Goal: Transaction & Acquisition: Purchase product/service

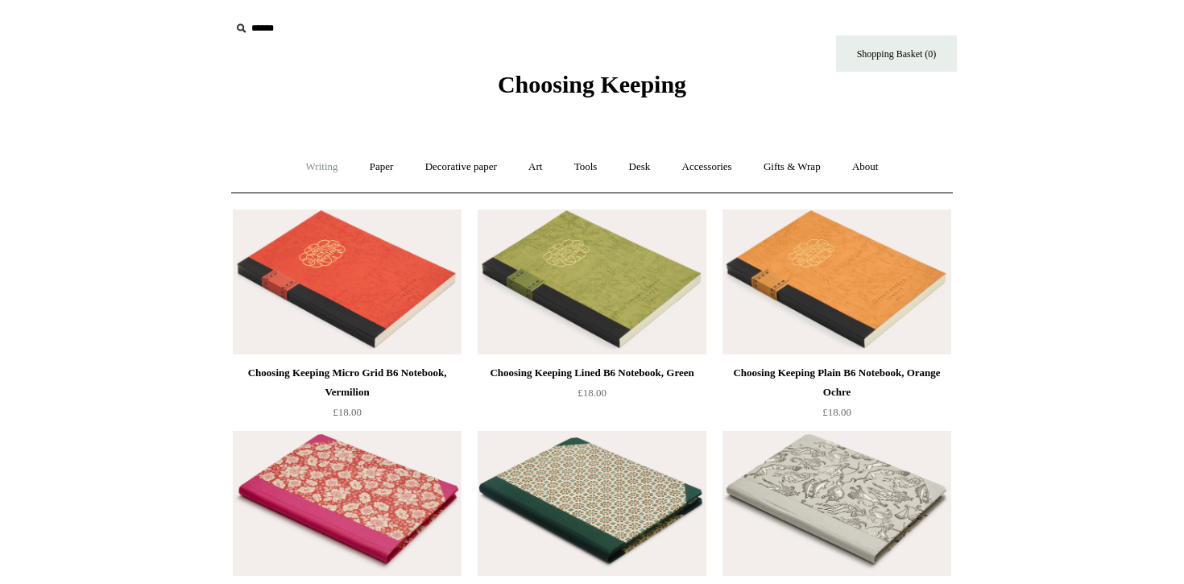
click at [309, 162] on link "Writing +" at bounding box center [322, 167] width 61 height 43
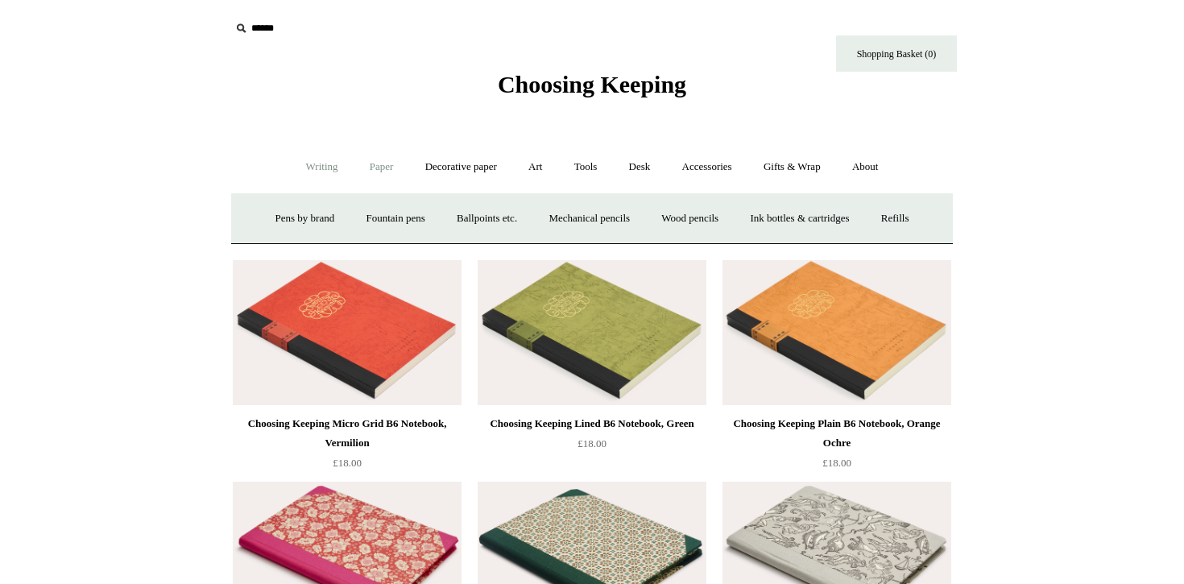
click at [365, 164] on link "Paper +" at bounding box center [381, 167] width 53 height 43
click at [364, 214] on link "Notebooks +" at bounding box center [367, 218] width 74 height 43
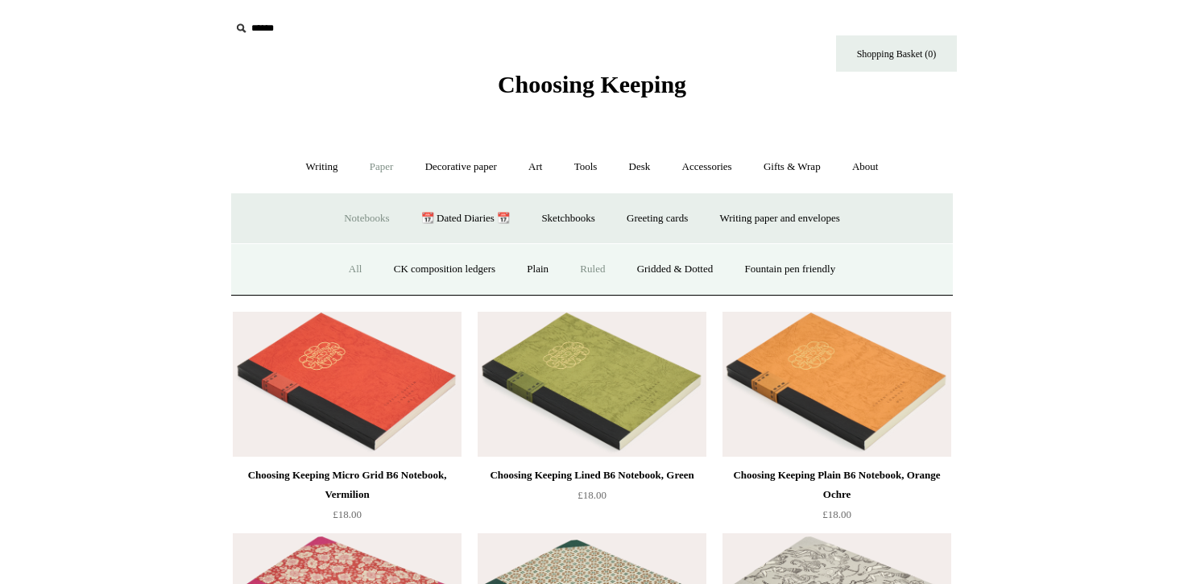
click at [594, 275] on link "Ruled" at bounding box center [593, 269] width 54 height 43
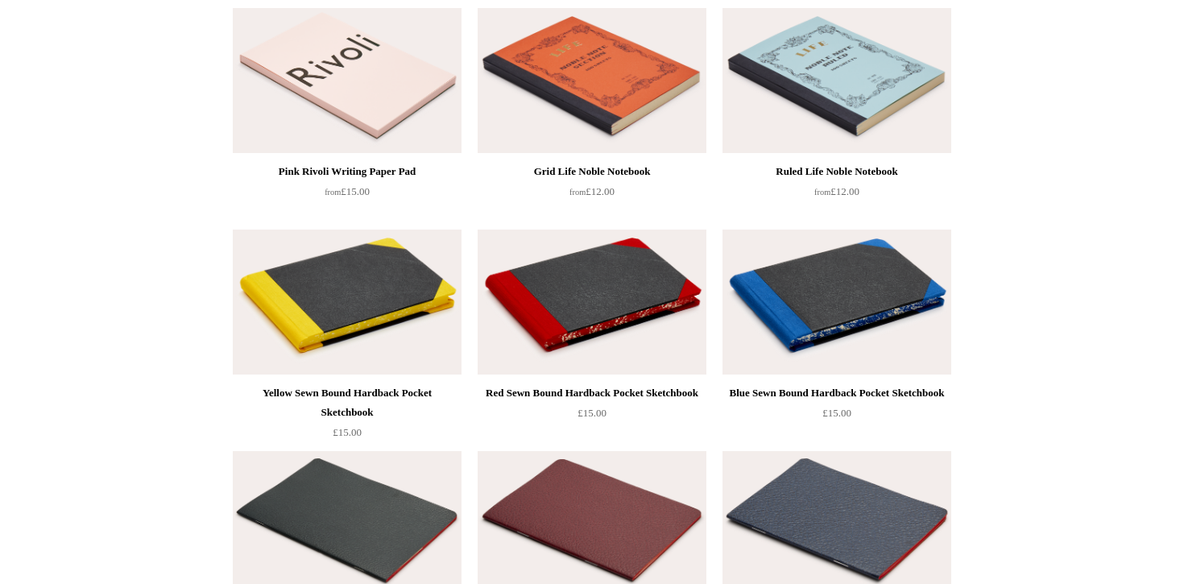
scroll to position [2402, 0]
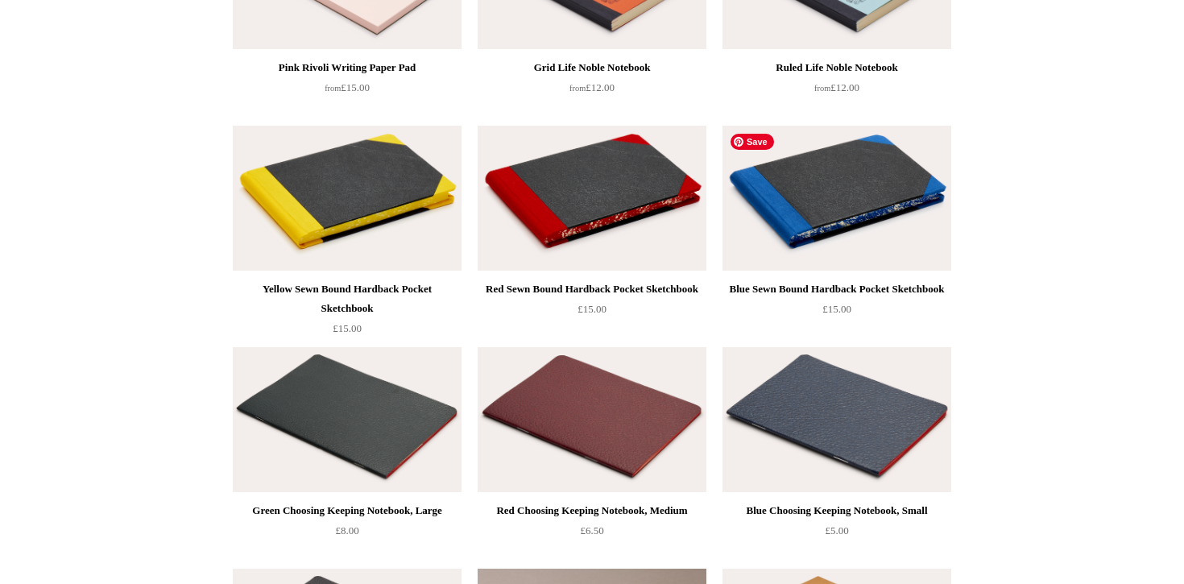
click at [853, 209] on img at bounding box center [837, 198] width 229 height 145
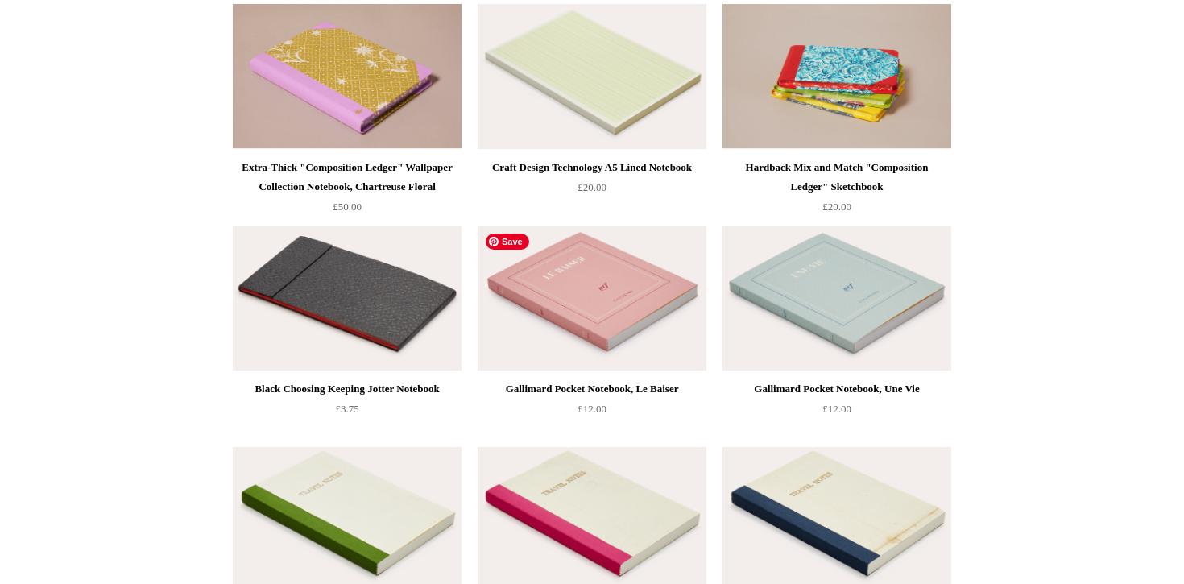
scroll to position [3209, 0]
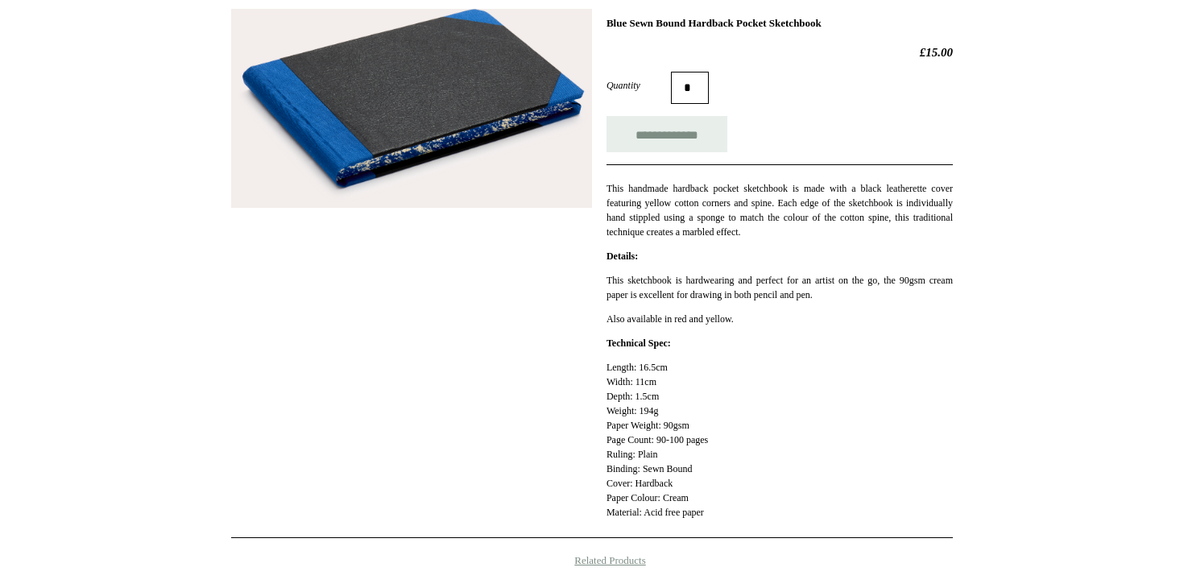
scroll to position [213, 0]
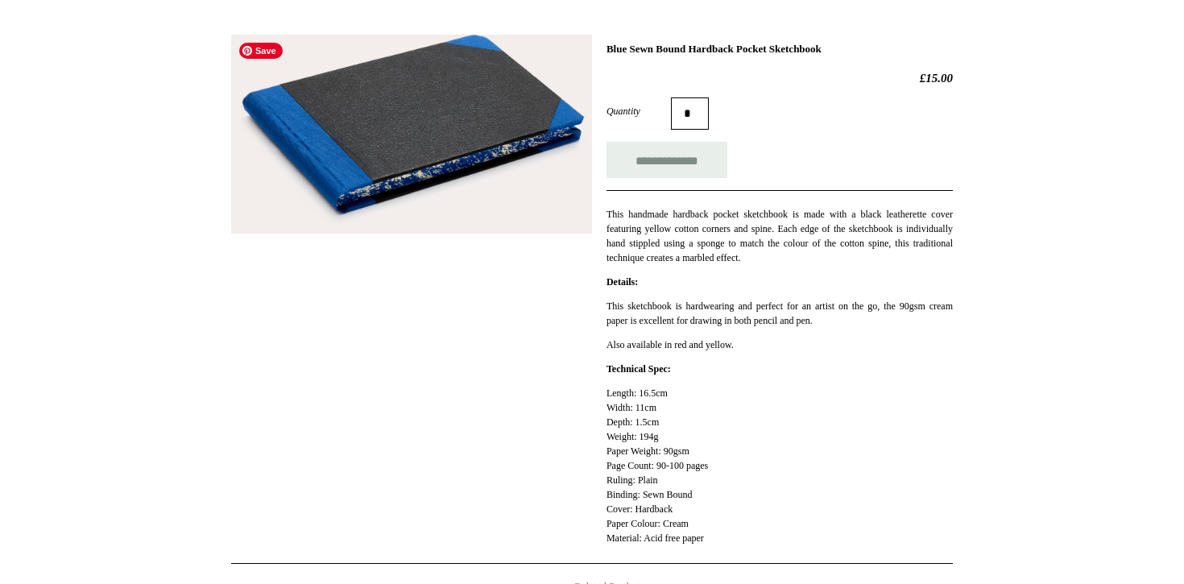
click at [455, 179] on img at bounding box center [411, 134] width 361 height 199
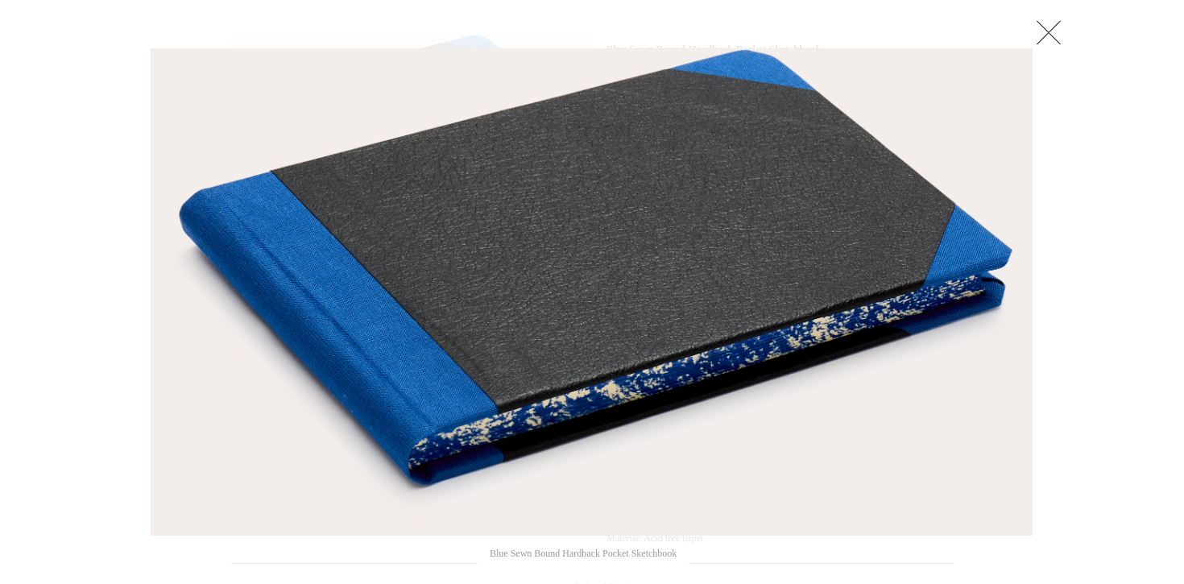
click at [1160, 401] on div at bounding box center [592, 432] width 1184 height 1291
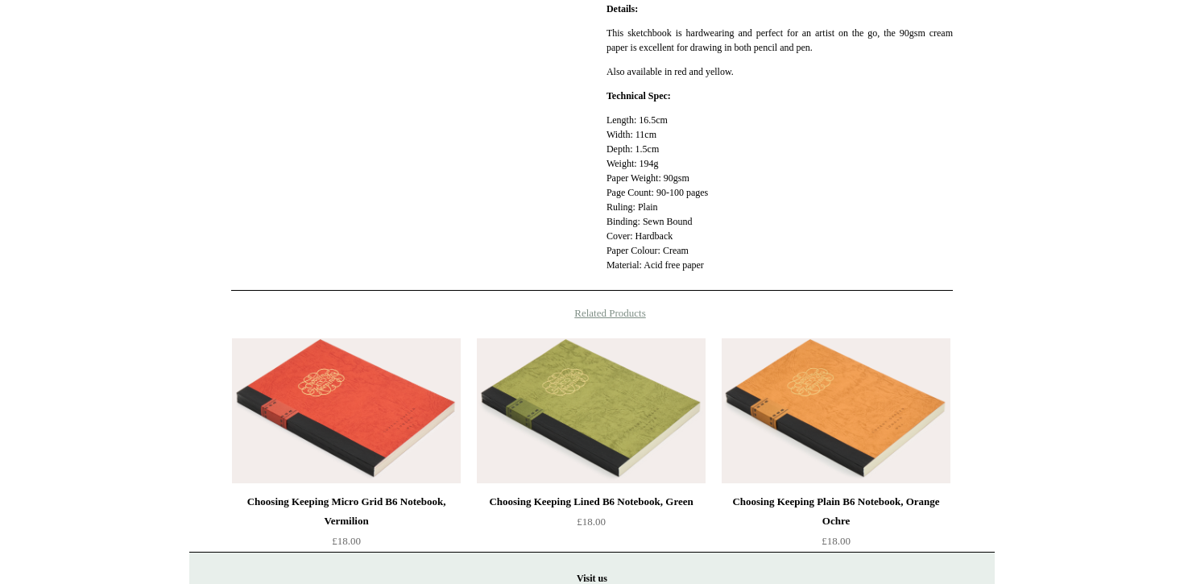
scroll to position [707, 0]
